Goal: Task Accomplishment & Management: Complete application form

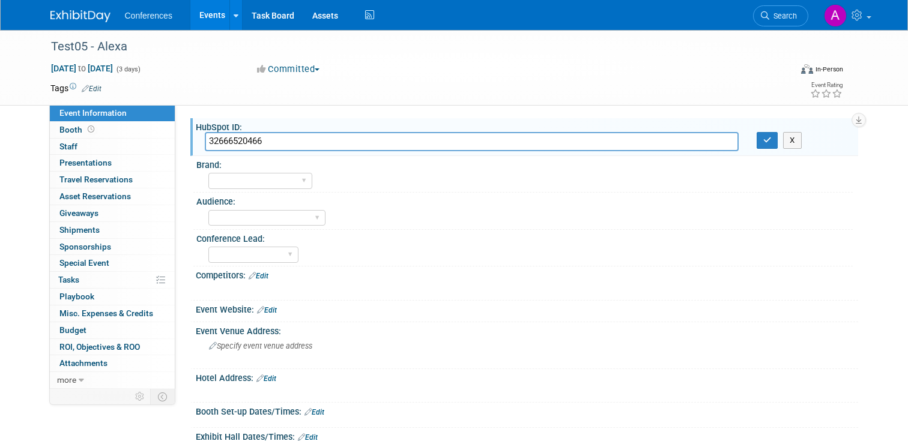
click at [381, 88] on td at bounding box center [404, 88] width 606 height 12
click at [216, 16] on link "Events" at bounding box center [212, 15] width 44 height 30
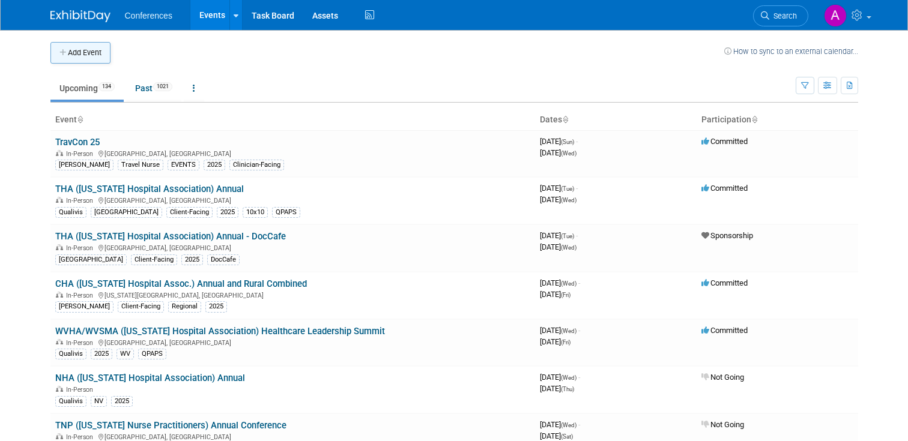
click at [83, 53] on button "Add Event" at bounding box center [80, 53] width 60 height 22
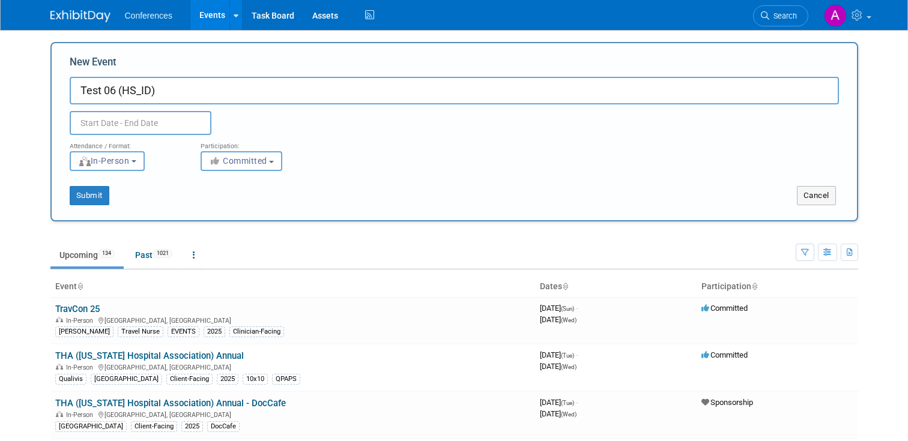
type input "Test 06 (HS_ID)"
click at [160, 124] on body "Conferences Events Add Event Bulk Upload Events Shareable Event Boards Recently…" at bounding box center [454, 220] width 908 height 441
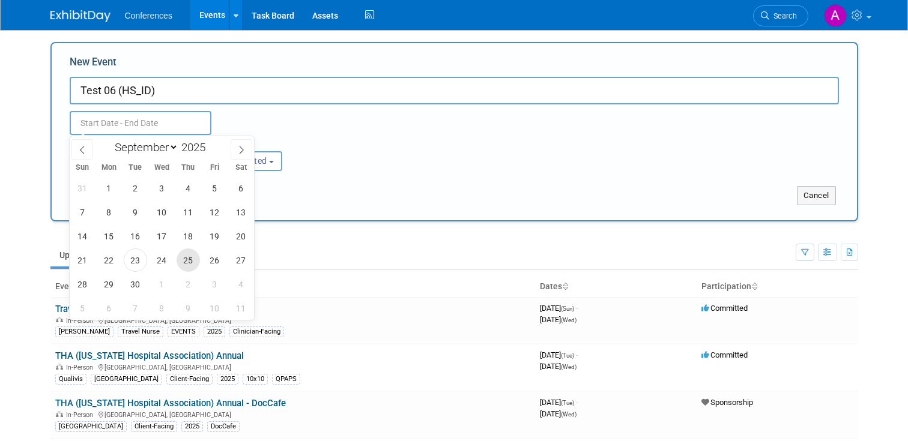
click at [188, 253] on span "25" at bounding box center [188, 260] width 23 height 23
type input "Sep 25, 2025 to Sep 25, 2025"
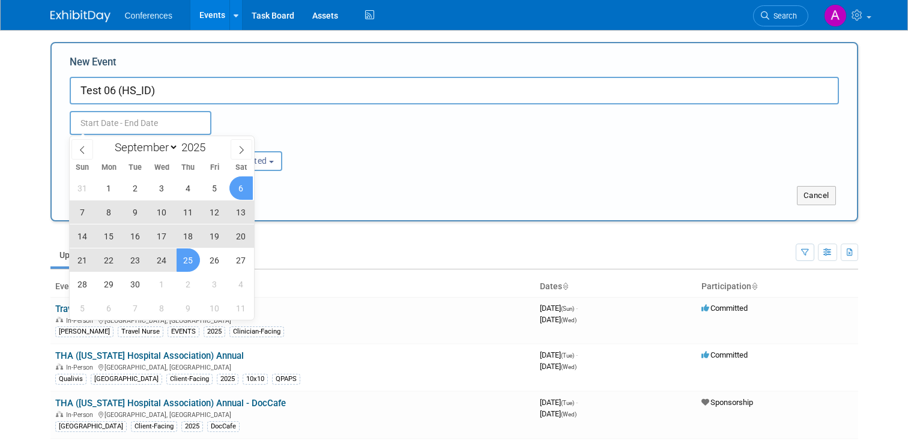
type input "Sep 25, 2025 to Sep 25, 2025"
click at [267, 130] on div "Sep 25, 2025 to Sep 25, 2025 Duplicate Event Warning" at bounding box center [454, 119] width 787 height 31
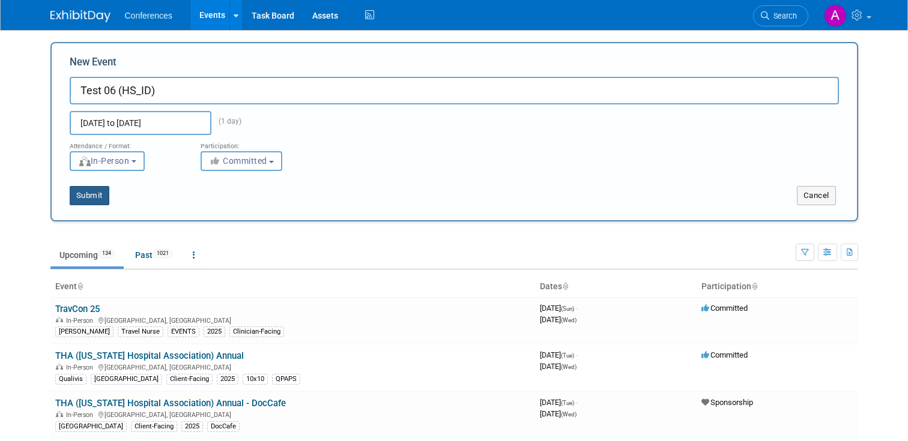
click at [91, 202] on button "Submit" at bounding box center [90, 195] width 40 height 19
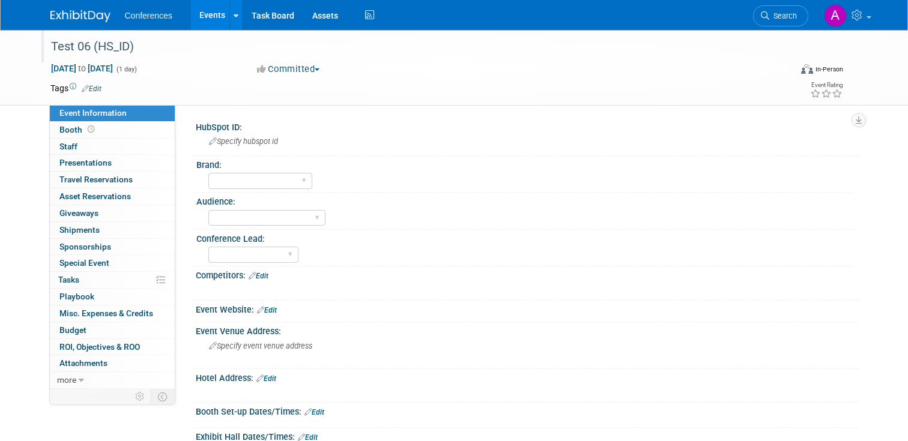
click at [82, 42] on div "Test 06 (HS_ID)" at bounding box center [411, 47] width 729 height 22
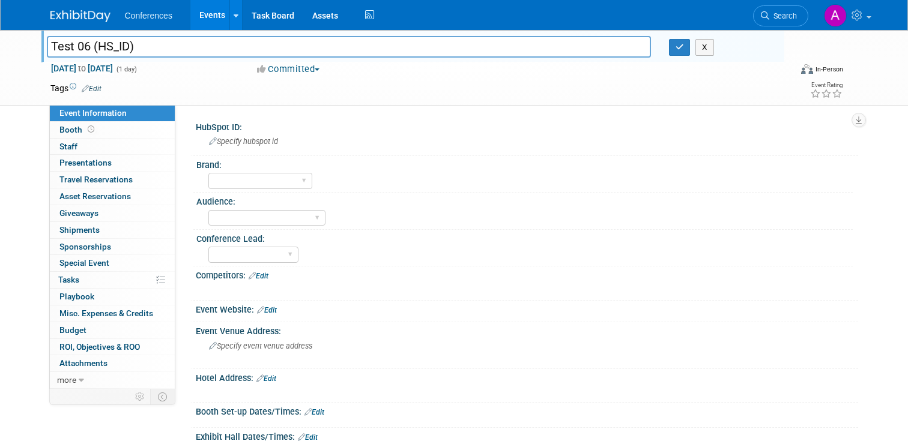
click at [82, 42] on input "Test 06 (HS_ID)" at bounding box center [349, 46] width 604 height 21
click at [91, 53] on input "Test 06 (HS_ID)" at bounding box center [349, 46] width 604 height 21
click at [247, 145] on span "Specify hubspot id" at bounding box center [243, 141] width 69 height 9
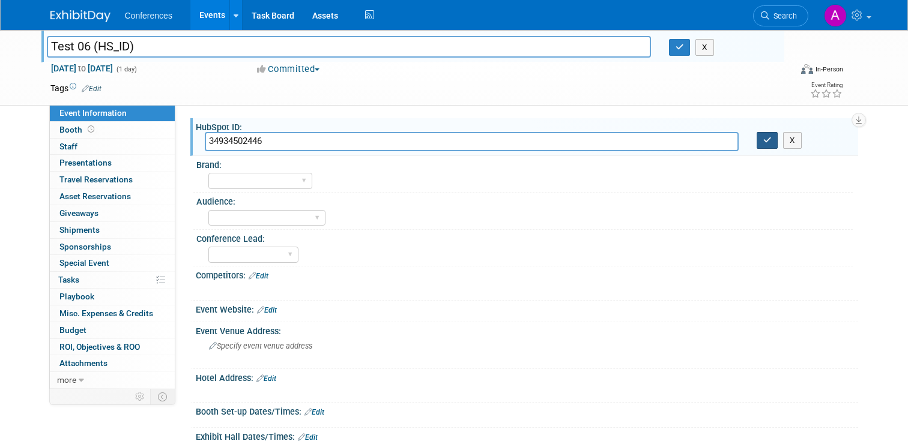
type input "34934502446"
click at [769, 147] on button "button" at bounding box center [768, 140] width 22 height 17
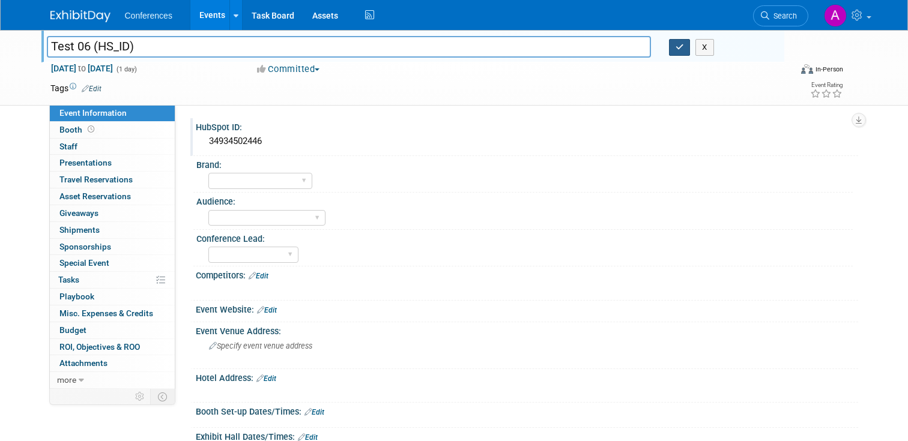
click at [689, 47] on button "button" at bounding box center [680, 47] width 22 height 17
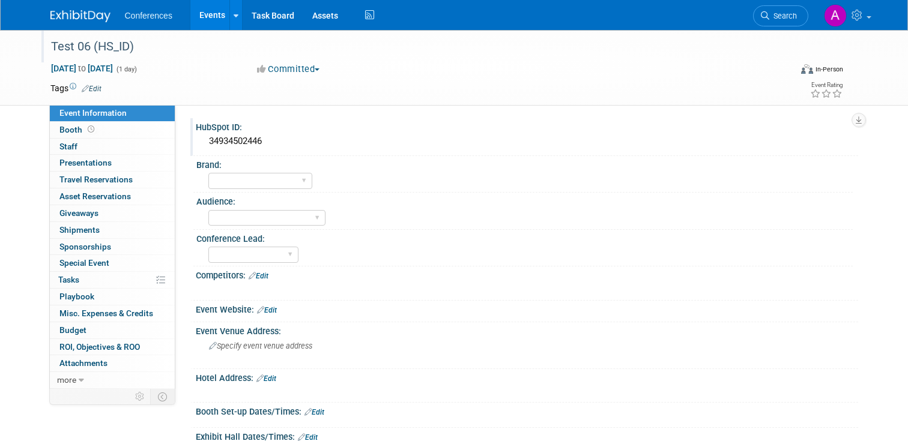
click at [219, 22] on link "Events" at bounding box center [212, 15] width 44 height 30
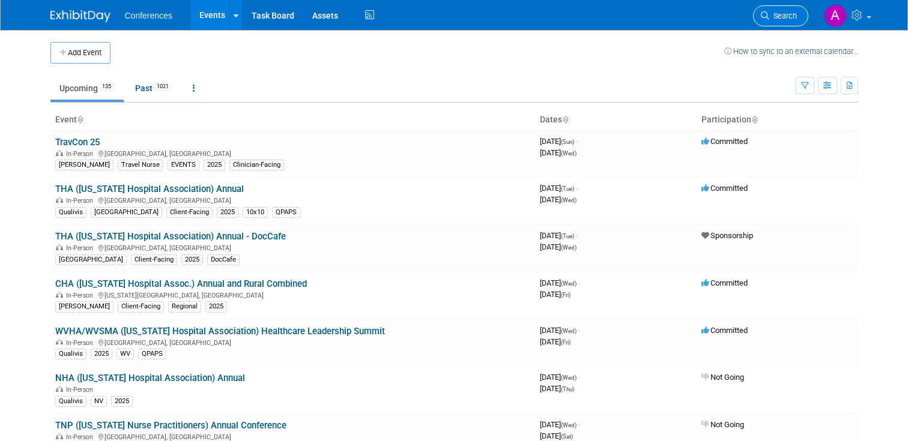
click at [773, 17] on span "Search" at bounding box center [783, 15] width 28 height 9
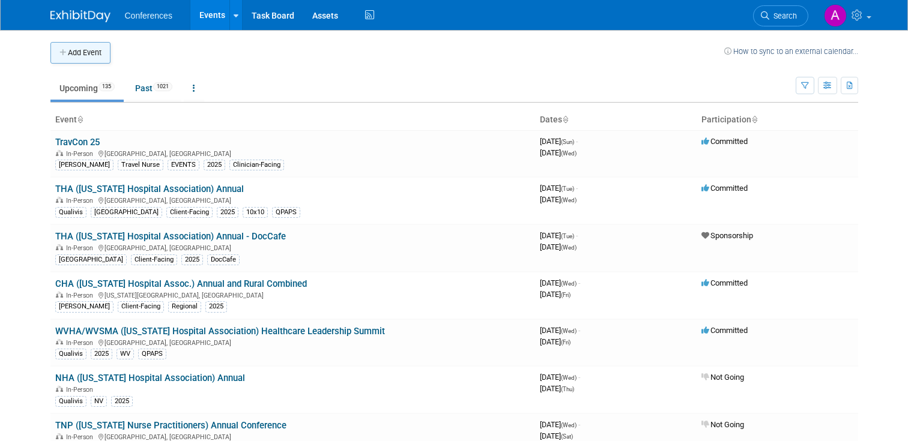
click at [82, 49] on button "Add Event" at bounding box center [80, 53] width 60 height 22
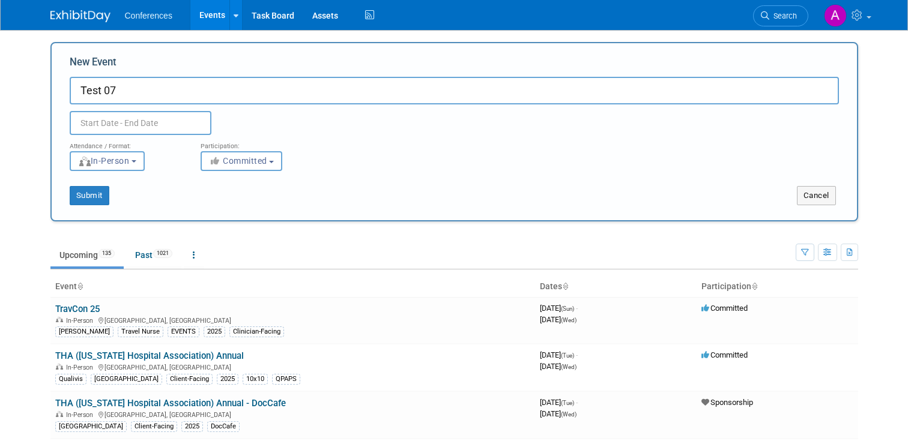
type input "Test 07"
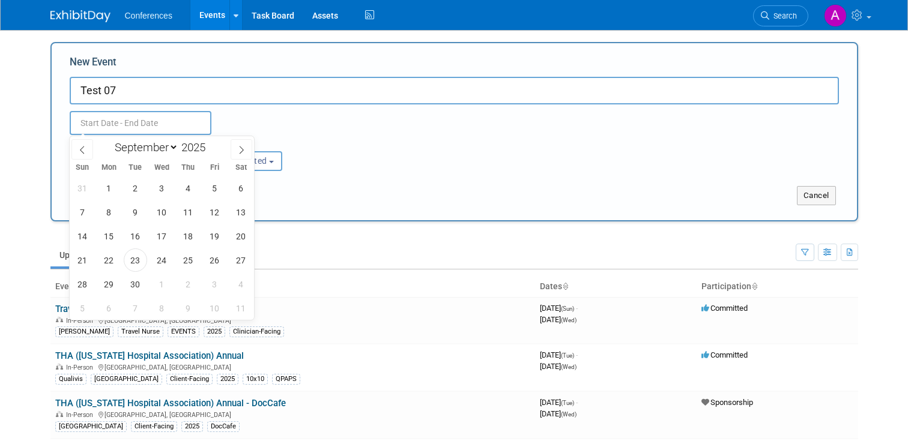
click at [191, 118] on input "text" at bounding box center [141, 123] width 142 height 24
click at [185, 262] on span "25" at bounding box center [188, 260] width 23 height 23
type input "Sep 25, 2025 to Sep 25, 2025"
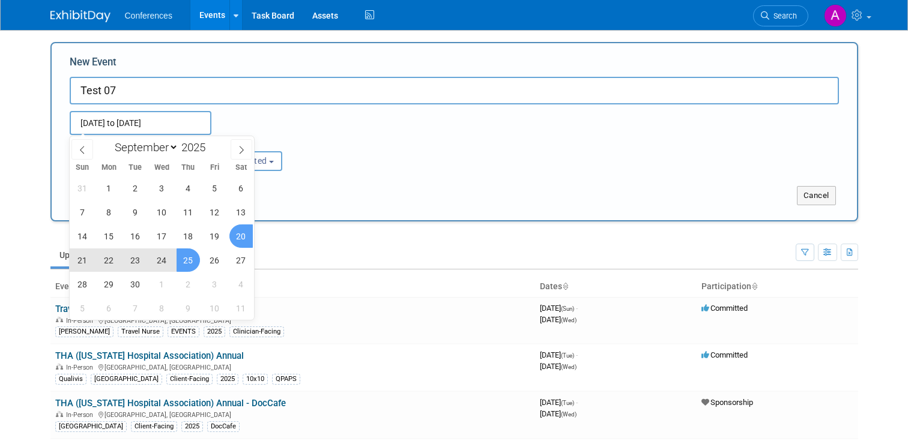
click at [408, 186] on div "Submit Cancel" at bounding box center [454, 188] width 787 height 34
type input "Sep 25, 2025 to Sep 25, 2025"
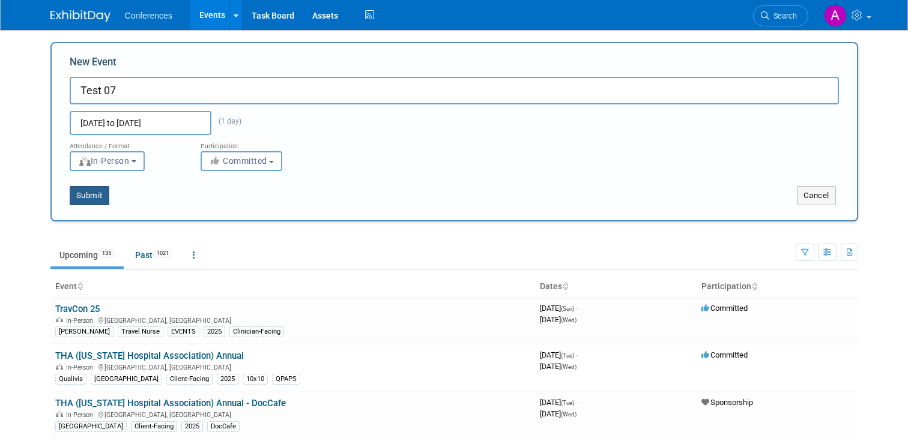
click at [90, 195] on button "Submit" at bounding box center [90, 195] width 40 height 19
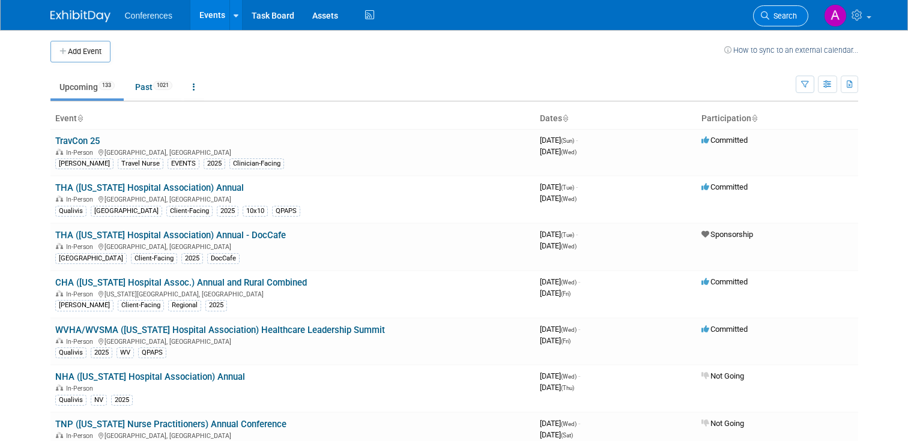
click at [794, 13] on span "Search" at bounding box center [783, 15] width 28 height 9
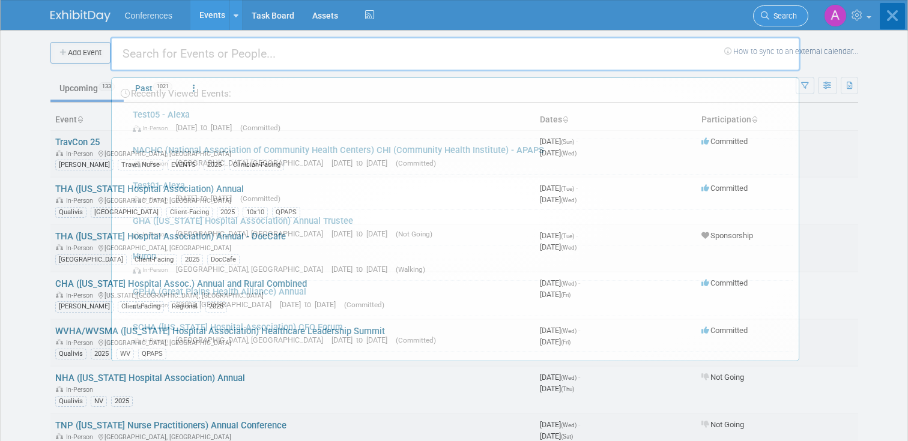
paste input "CEC (Council for Exceptional Children) Convention & Expo"
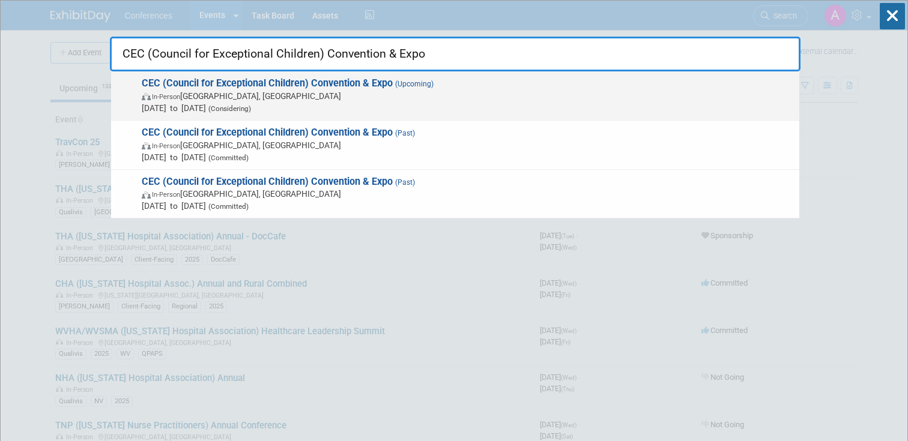
type input "CEC (Council for Exceptional Children) Convention & Expo"
click at [534, 91] on span "In-Person [GEOGRAPHIC_DATA], [GEOGRAPHIC_DATA]" at bounding box center [467, 96] width 651 height 12
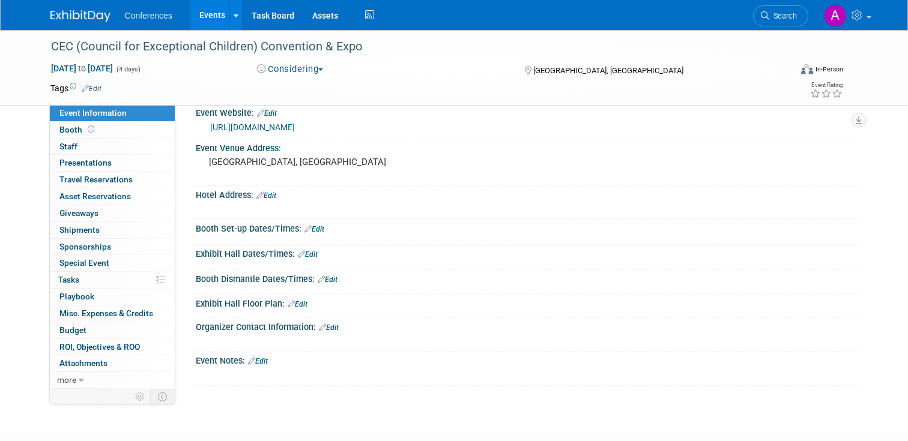
scroll to position [208, 0]
